Goal: Task Accomplishment & Management: Use online tool/utility

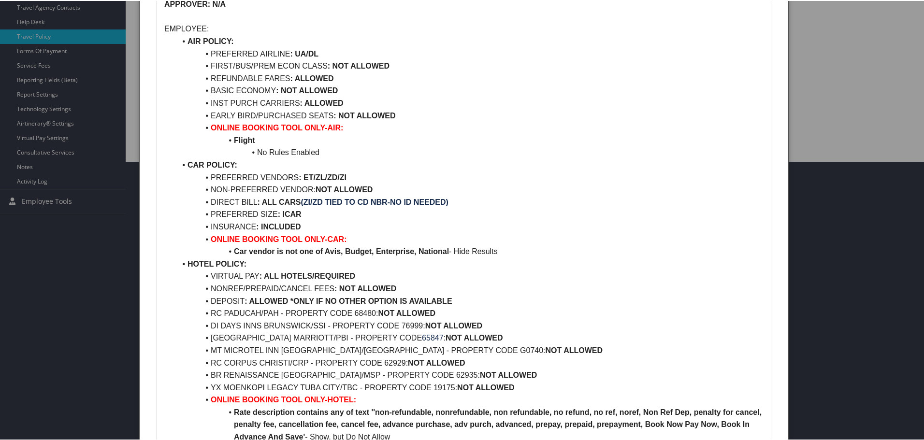
scroll to position [338, 0]
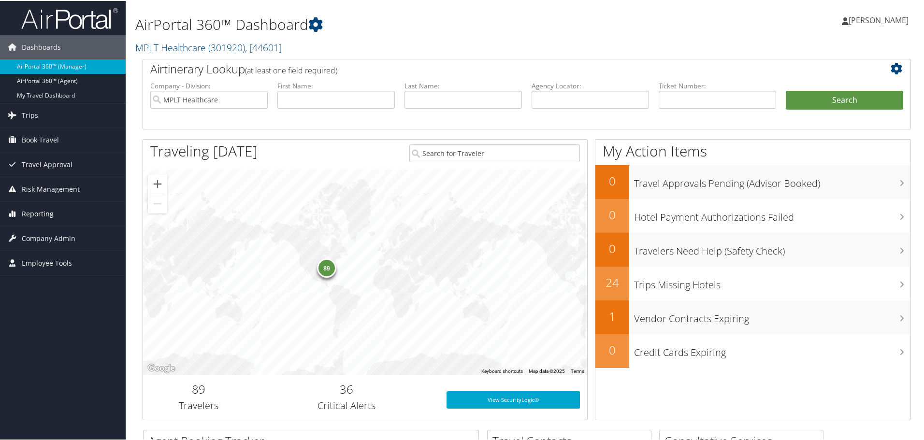
click at [27, 205] on span "Reporting" at bounding box center [38, 213] width 32 height 24
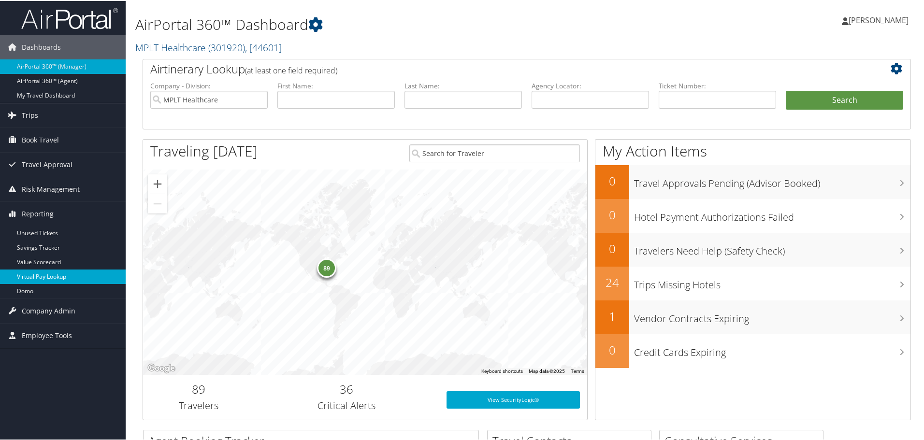
click at [42, 278] on link "Virtual Pay Lookup" at bounding box center [63, 276] width 126 height 14
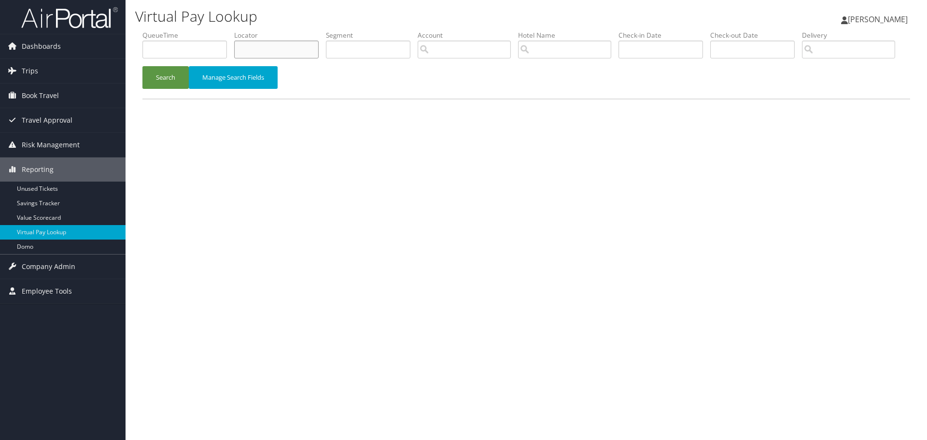
click at [293, 51] on input "text" at bounding box center [276, 50] width 85 height 18
paste input "DL61ZG"
type input "DL61ZG"
click at [180, 89] on button "Search" at bounding box center [165, 77] width 46 height 23
